Goal: Information Seeking & Learning: Learn about a topic

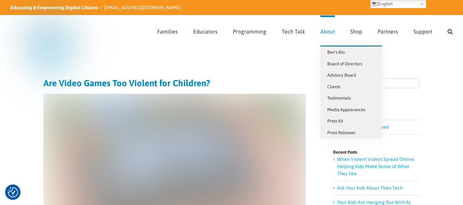
click at [329, 35] on link "About" at bounding box center [327, 30] width 14 height 30
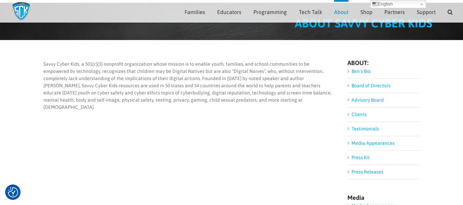
scroll to position [42, 0]
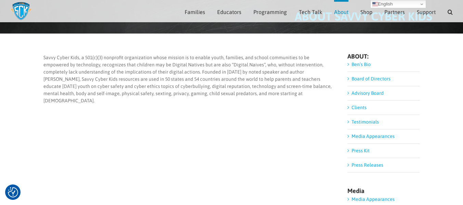
click at [384, 79] on link "Board of Directors" at bounding box center [370, 78] width 39 height 5
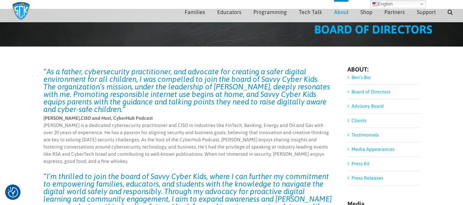
scroll to position [33, 0]
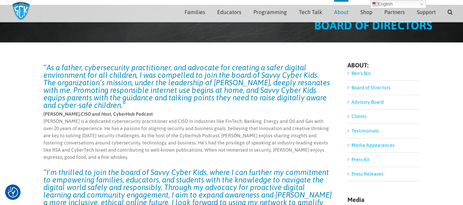
click at [360, 116] on link "Clients" at bounding box center [358, 115] width 15 height 5
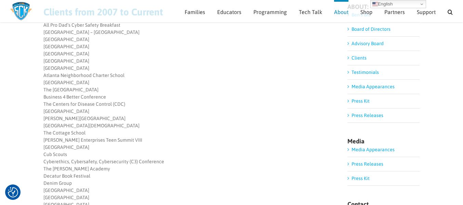
scroll to position [90, 0]
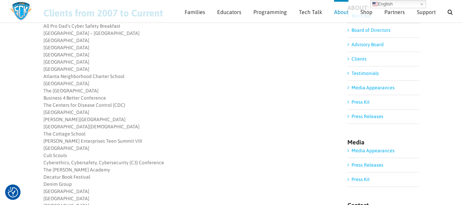
click at [366, 74] on link "Testimonials" at bounding box center [364, 72] width 27 height 5
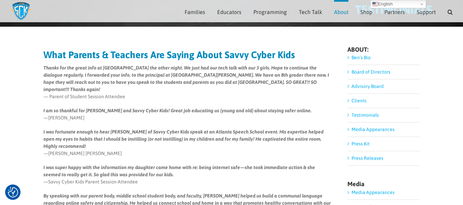
scroll to position [49, 0]
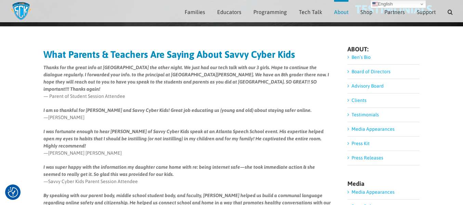
click at [373, 157] on link "Press Releases" at bounding box center [367, 157] width 32 height 5
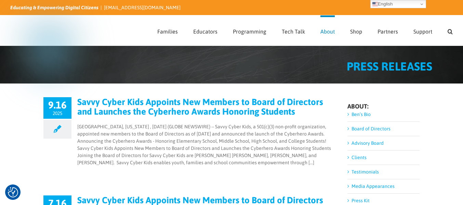
scroll to position [22, 0]
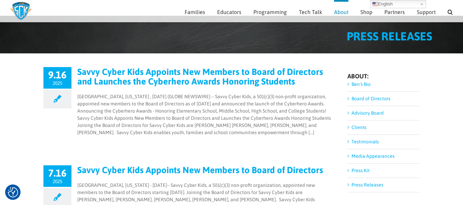
click at [377, 112] on link "Advisory Board" at bounding box center [367, 112] width 32 height 5
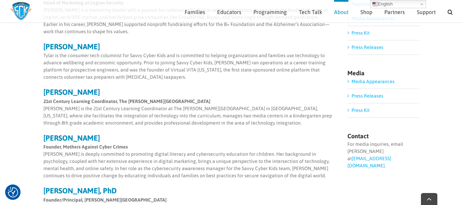
scroll to position [165, 0]
